Goal: Book appointment/travel/reservation

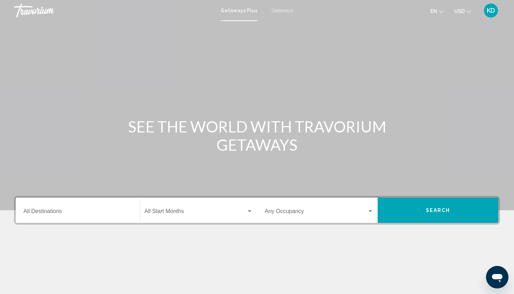
click at [75, 213] on input "Destination All Destinations" at bounding box center [77, 212] width 109 height 6
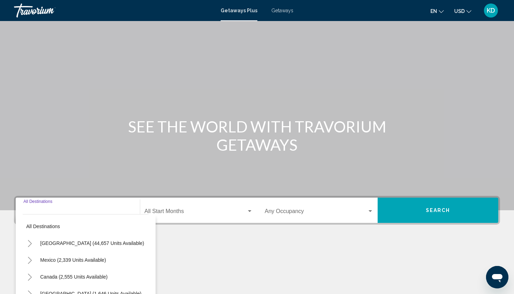
scroll to position [86, 0]
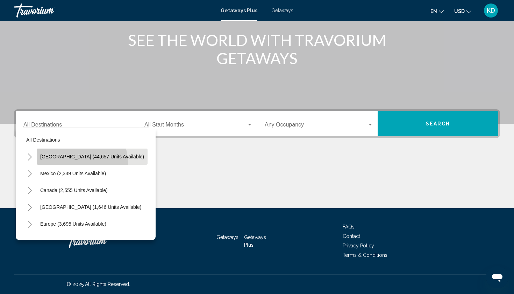
click at [72, 163] on button "[GEOGRAPHIC_DATA] (44,657 units available)" at bounding box center [92, 156] width 111 height 16
type input "**********"
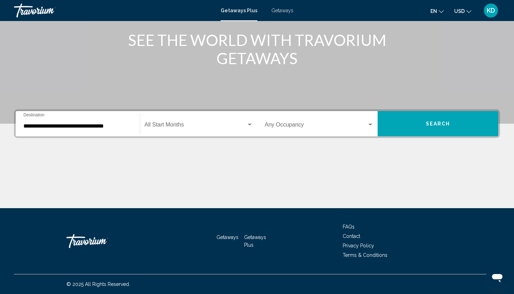
click at [234, 121] on div "Start Month All Start Months" at bounding box center [199, 124] width 108 height 22
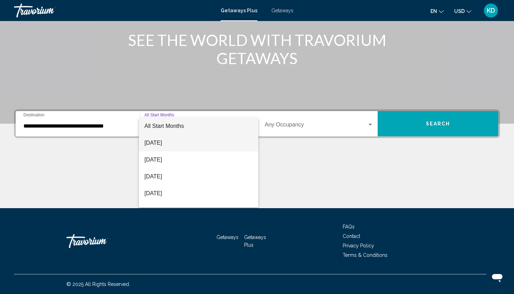
click at [210, 145] on span "[DATE]" at bounding box center [199, 142] width 108 height 17
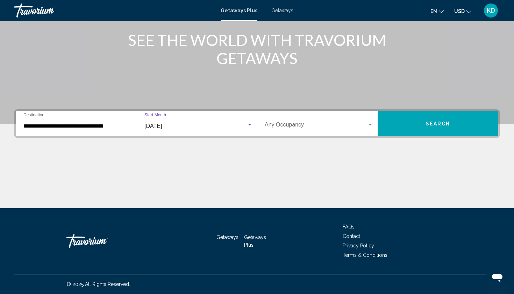
click at [360, 124] on span "Search widget" at bounding box center [316, 126] width 103 height 6
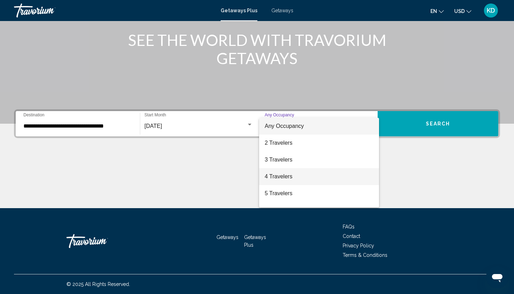
click at [294, 174] on span "4 Travelers" at bounding box center [319, 176] width 109 height 17
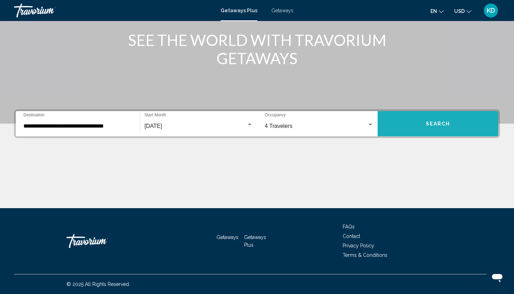
click at [428, 112] on button "Search" at bounding box center [438, 123] width 121 height 25
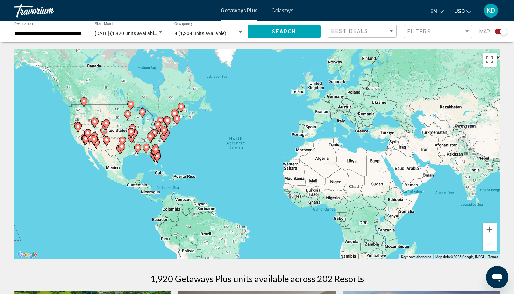
click at [171, 138] on div "To activate drag with keyboard, press Alt + Enter. Once in keyboard drag state,…" at bounding box center [257, 154] width 486 height 210
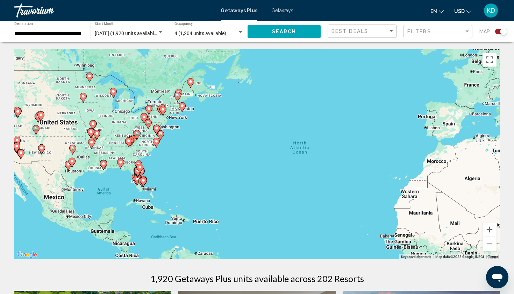
click at [171, 138] on div "To activate drag with keyboard, press Alt + Enter. Once in keyboard drag state,…" at bounding box center [257, 154] width 486 height 210
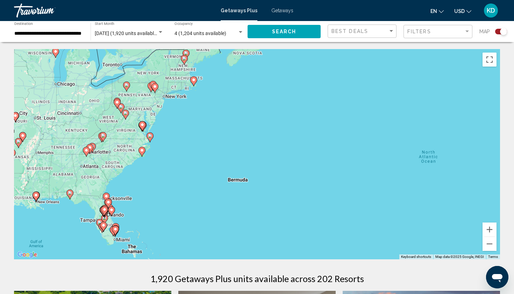
click at [171, 138] on div "To activate drag with keyboard, press Alt + Enter. Once in keyboard drag state,…" at bounding box center [257, 154] width 486 height 210
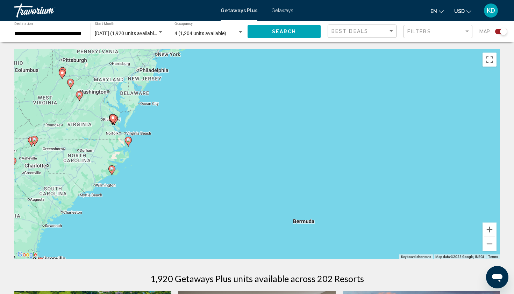
click at [133, 113] on div "To activate drag with keyboard, press Alt + Enter. Once in keyboard drag state,…" at bounding box center [257, 154] width 486 height 210
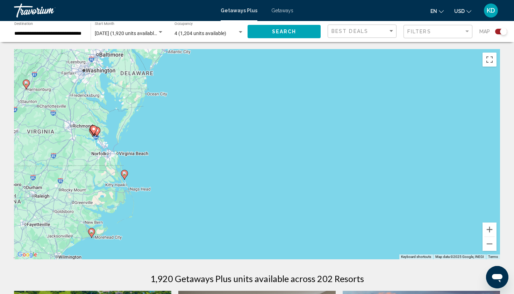
click at [126, 128] on div "To activate drag with keyboard, press Alt + Enter. Once in keyboard drag state,…" at bounding box center [257, 154] width 486 height 210
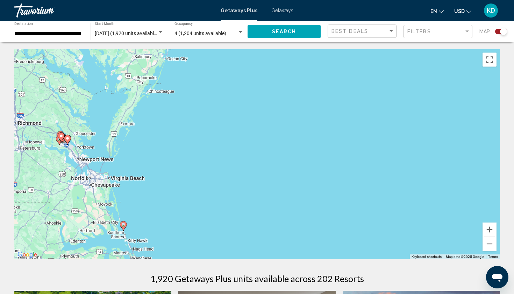
click at [126, 128] on div "To activate drag with keyboard, press Alt + Enter. Once in keyboard drag state,…" at bounding box center [257, 154] width 486 height 210
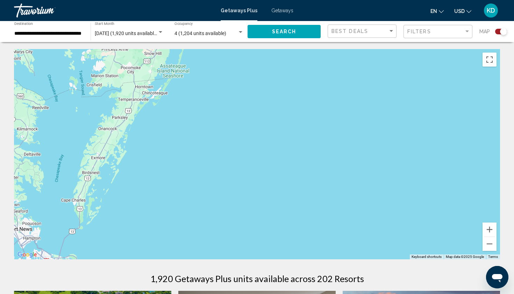
drag, startPoint x: 153, startPoint y: 106, endPoint x: 128, endPoint y: 183, distance: 80.5
click at [128, 181] on div "To activate drag with keyboard, press Alt + Enter. Once in keyboard drag state,…" at bounding box center [257, 154] width 486 height 210
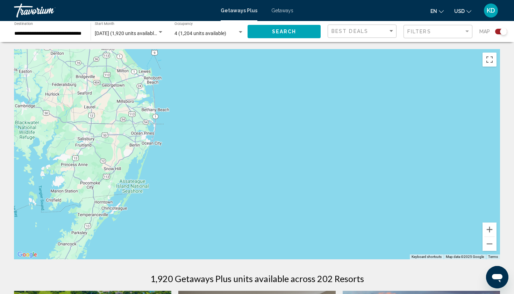
drag, startPoint x: 177, startPoint y: 126, endPoint x: 154, endPoint y: 174, distance: 52.4
click at [154, 174] on div "To activate drag with keyboard, press Alt + Enter. Once in keyboard drag state,…" at bounding box center [257, 154] width 486 height 210
click at [153, 151] on div "Main content" at bounding box center [257, 154] width 486 height 210
